Goal: Book appointment/travel/reservation

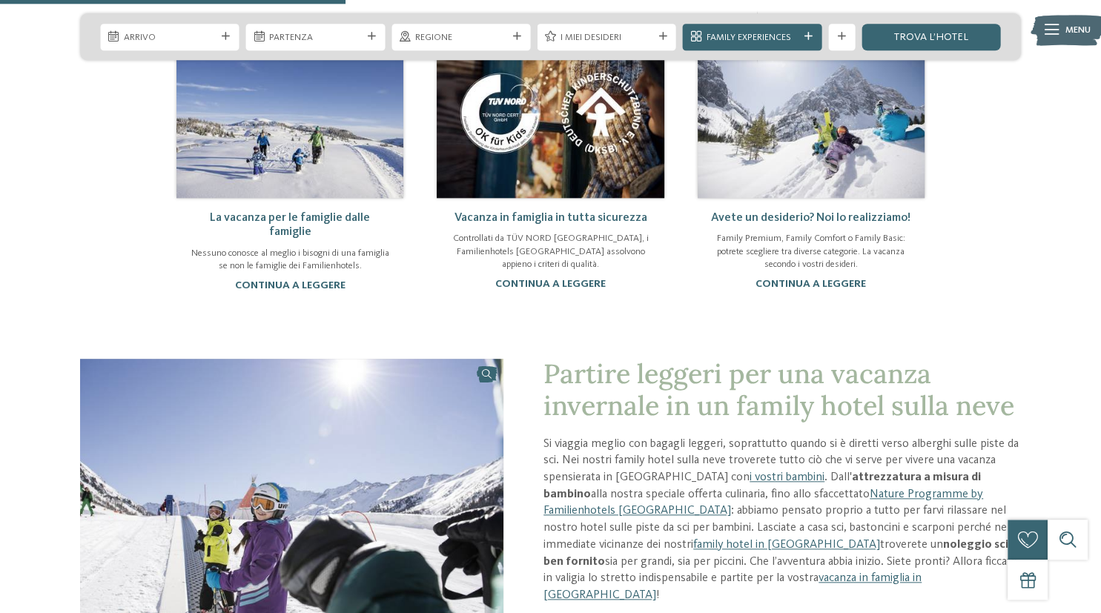
scroll to position [1132, 0]
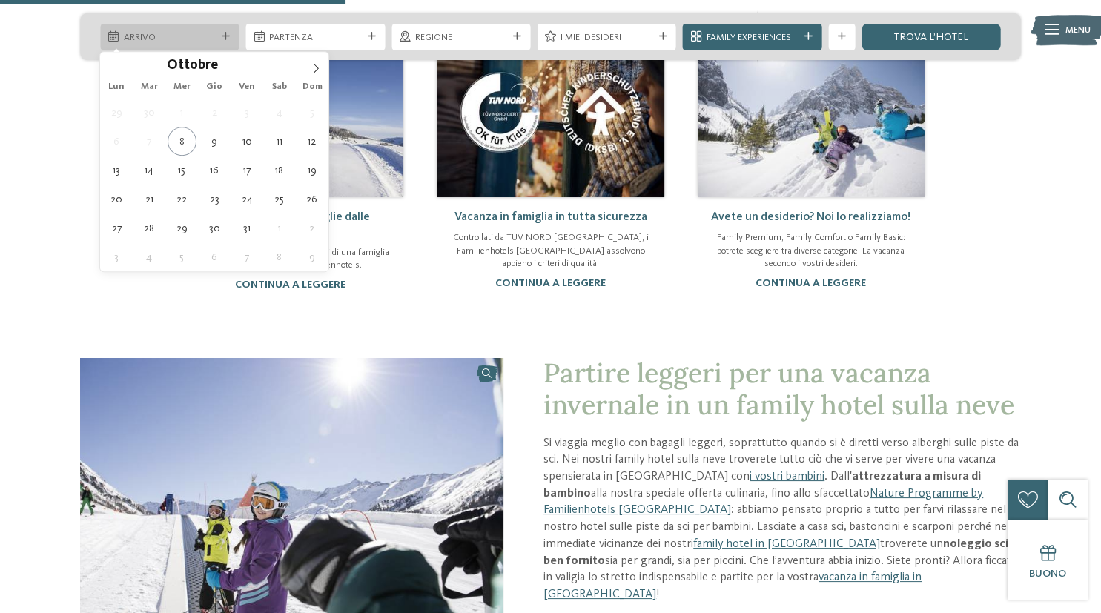
click at [234, 33] on div "Arrivo" at bounding box center [169, 37] width 139 height 27
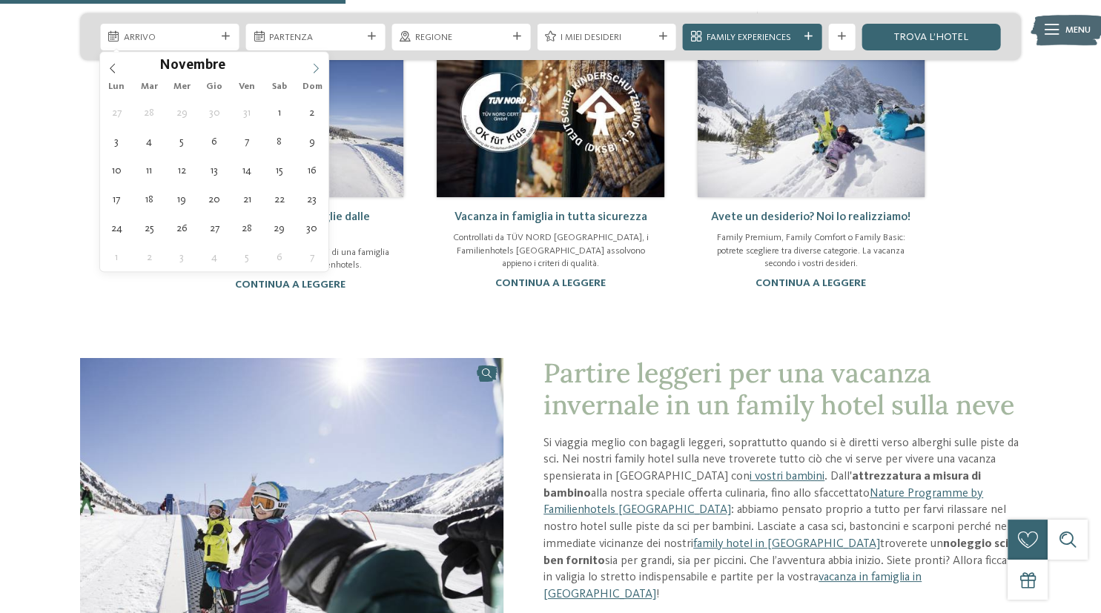
click at [310, 66] on span at bounding box center [315, 64] width 25 height 25
type div "[DATE]"
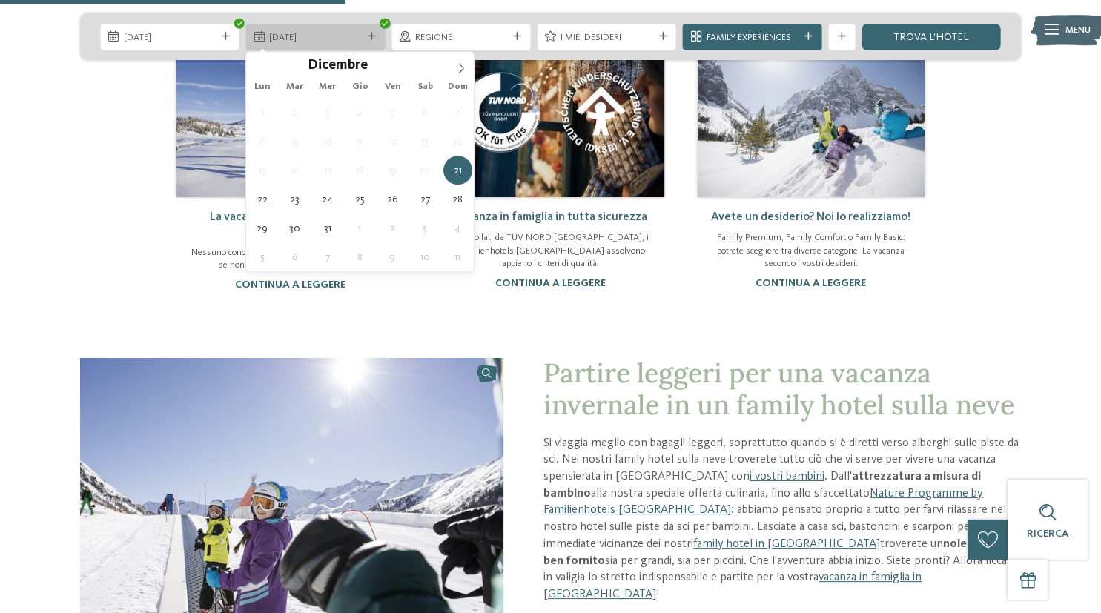
click at [371, 40] on icon at bounding box center [372, 37] width 8 height 8
click at [326, 39] on span "[DATE]" at bounding box center [315, 37] width 92 height 13
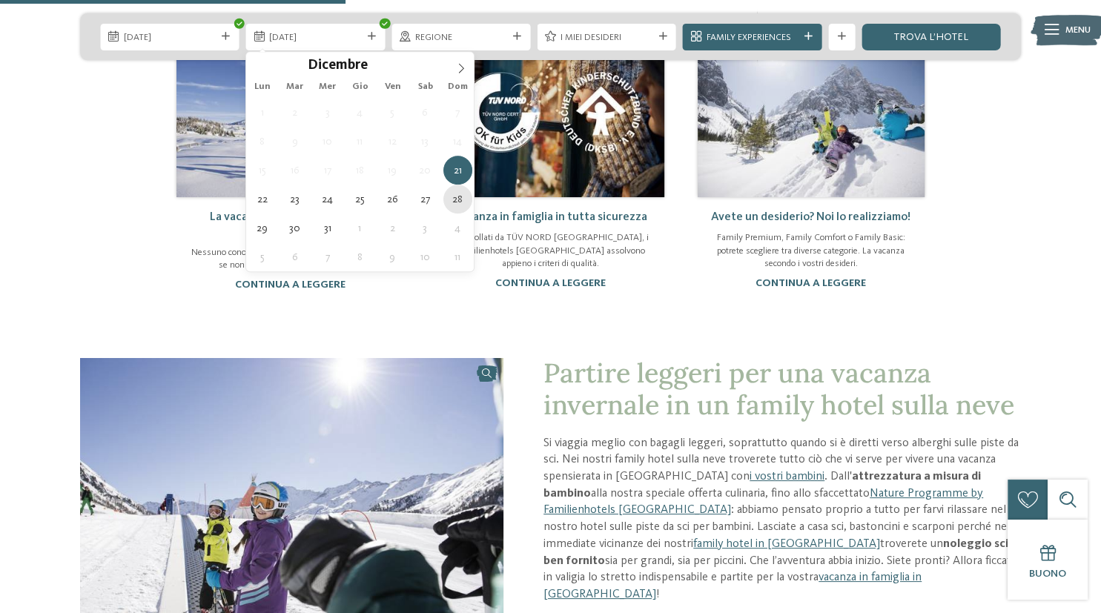
type div "[DATE]"
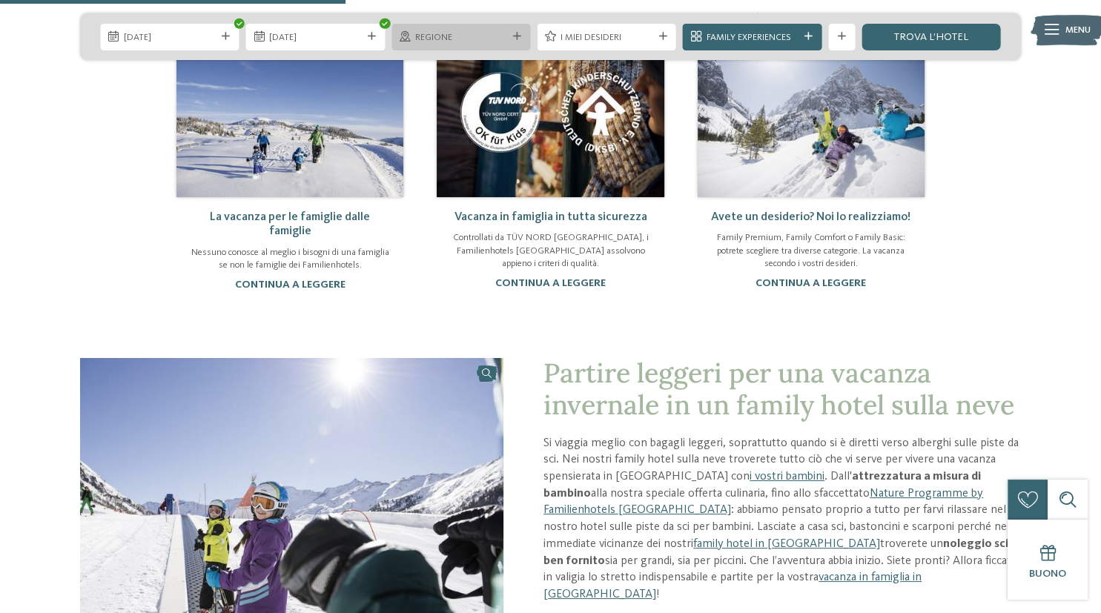
click at [499, 31] on div "Regione" at bounding box center [460, 37] width 99 height 14
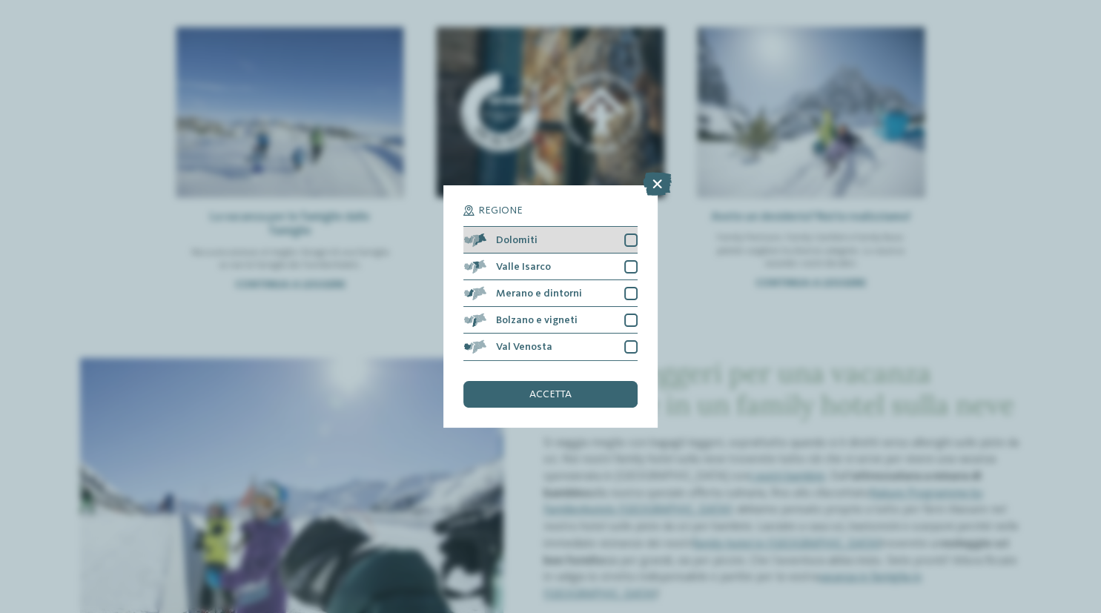
click at [622, 253] on div "Dolomiti" at bounding box center [549, 240] width 173 height 27
click at [550, 400] on div "accetta" at bounding box center [549, 394] width 173 height 27
